Goal: Information Seeking & Learning: Check status

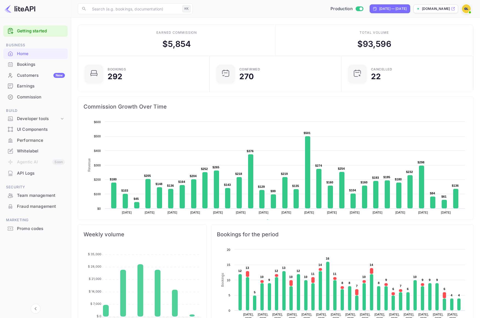
click at [27, 85] on div "Earnings" at bounding box center [41, 86] width 48 height 6
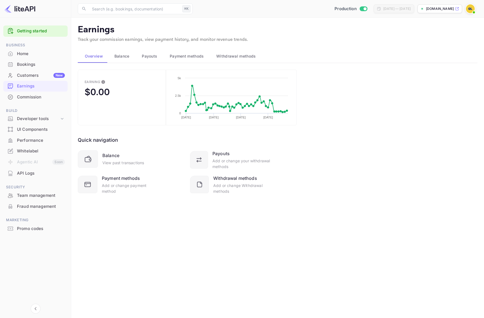
click at [145, 55] on span "Payouts" at bounding box center [149, 56] width 15 height 7
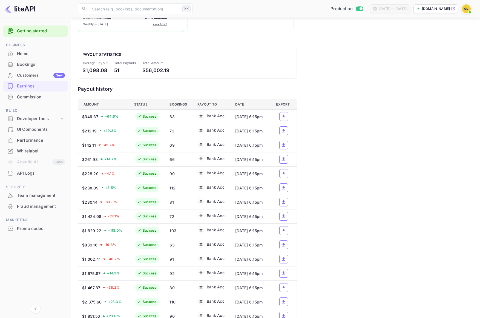
scroll to position [99, 0]
click at [170, 116] on div "63" at bounding box center [179, 116] width 19 height 6
drag, startPoint x: 81, startPoint y: 116, endPoint x: 164, endPoint y: 112, distance: 82.5
click at [164, 112] on tr "$349.37 + 64.6 % Success 63 Bank Acc [DATE] 6:15pm" at bounding box center [187, 116] width 219 height 14
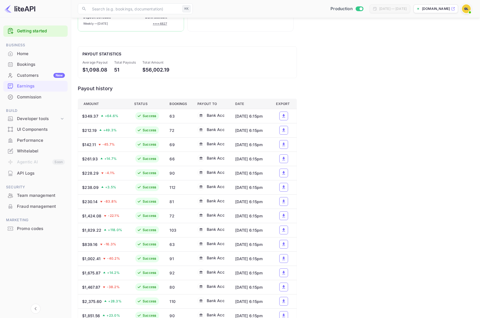
click at [286, 118] on icon "a dense table" at bounding box center [283, 115] width 5 height 5
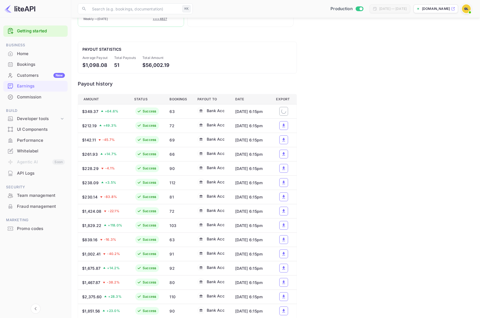
scroll to position [98, 0]
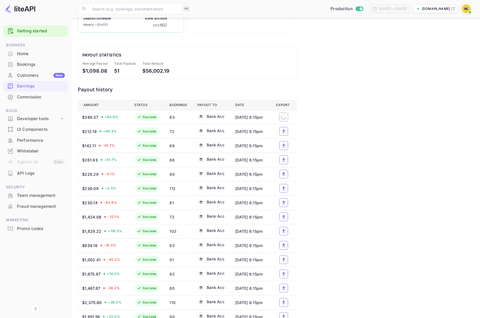
click at [165, 117] on td "63" at bounding box center [179, 117] width 28 height 14
click at [170, 118] on div "63" at bounding box center [179, 117] width 19 height 6
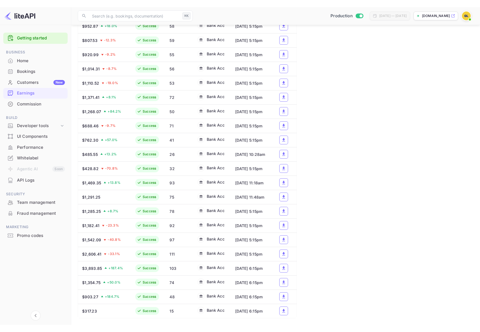
scroll to position [0, 0]
